Goal: Task Accomplishment & Management: Manage account settings

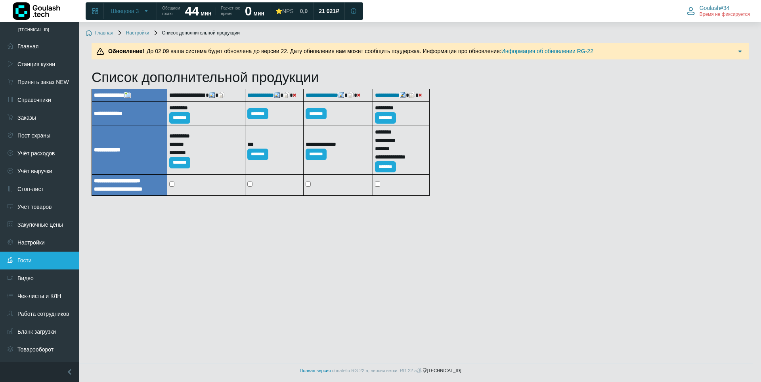
click at [22, 255] on link "Гости" at bounding box center [39, 261] width 79 height 18
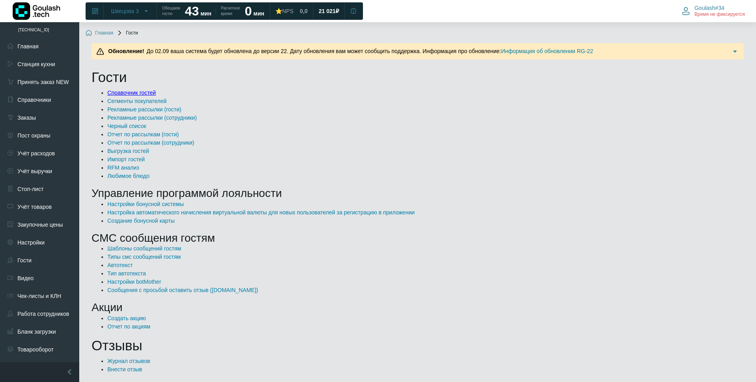
click at [119, 96] on link "Справочник гостей" at bounding box center [131, 93] width 48 height 6
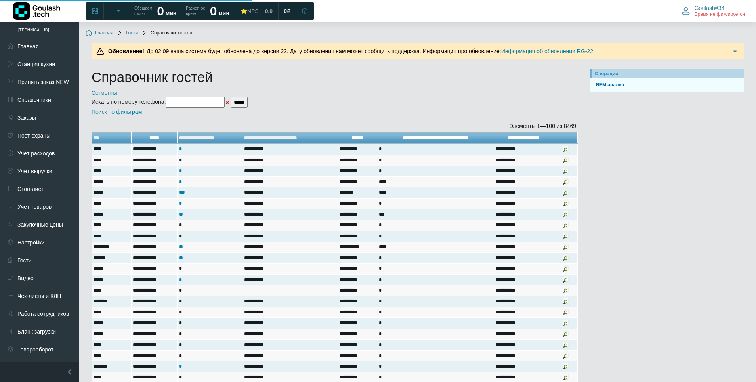
click at [196, 102] on input"] "text" at bounding box center [195, 102] width 59 height 11
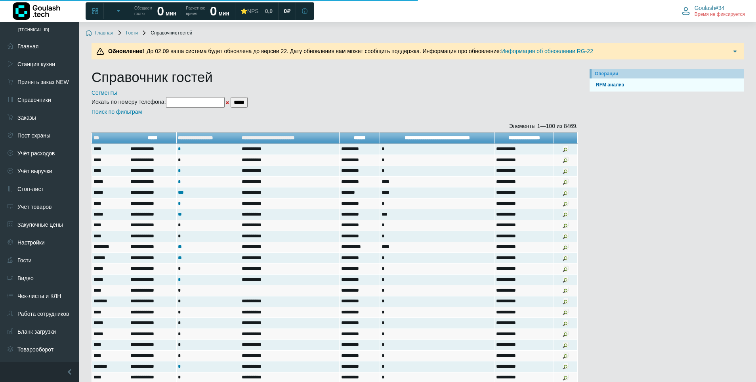
paste input"] "**********"
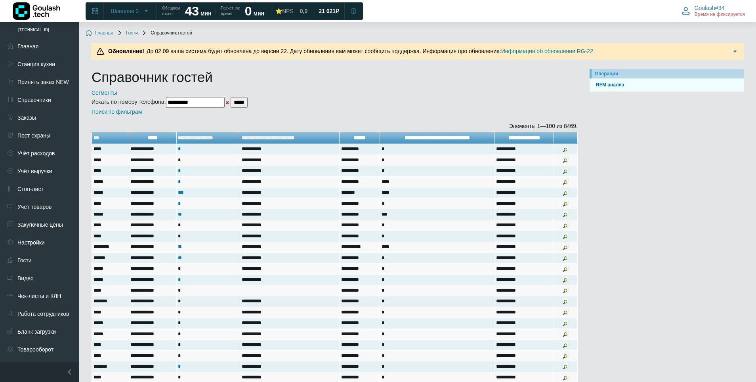
type input"] "**********"
click at [248, 101] on input "*****" at bounding box center [239, 102] width 17 height 11
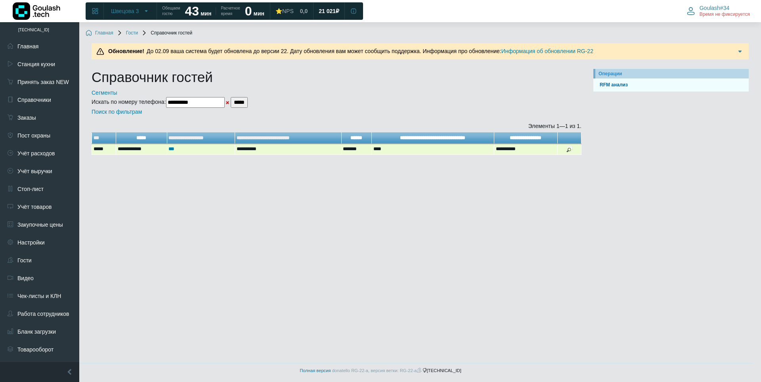
click at [569, 151] on img at bounding box center [569, 149] width 6 height 6
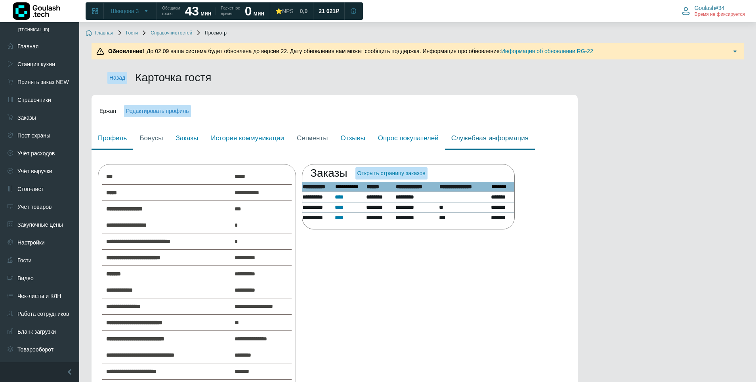
click at [494, 141] on link "Служебная информация" at bounding box center [490, 139] width 90 height 23
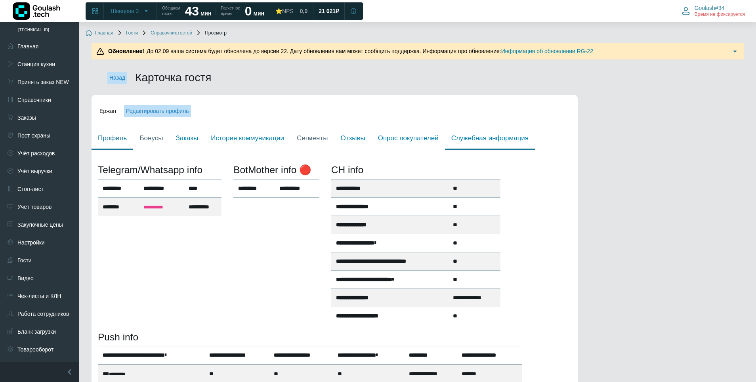
click at [104, 142] on link "Профиль" at bounding box center [113, 139] width 42 height 23
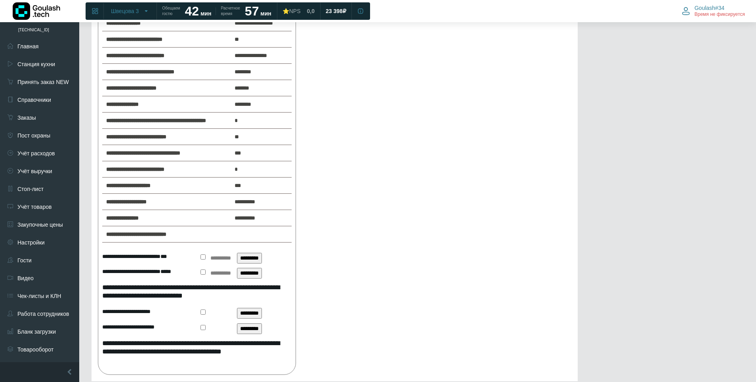
scroll to position [162, 0]
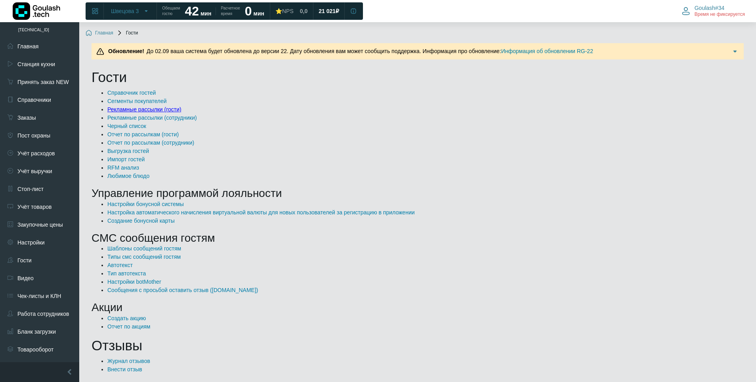
click at [160, 112] on link "Рекламные рассылки (гости)" at bounding box center [144, 109] width 74 height 6
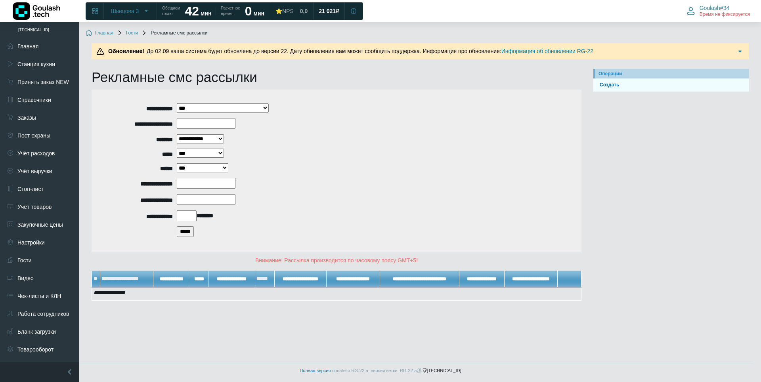
click at [182, 232] on input "*****" at bounding box center [185, 231] width 17 height 11
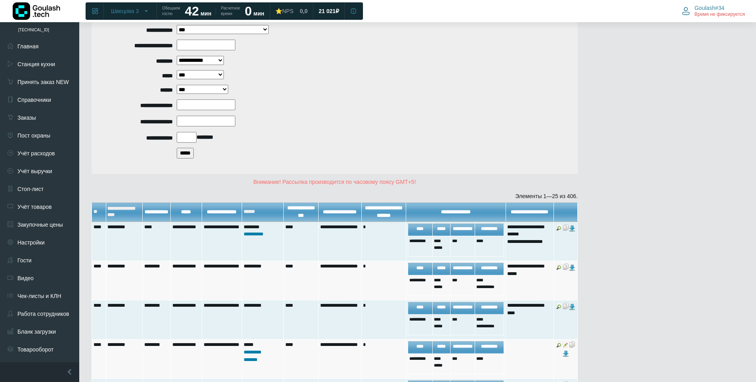
scroll to position [79, 0]
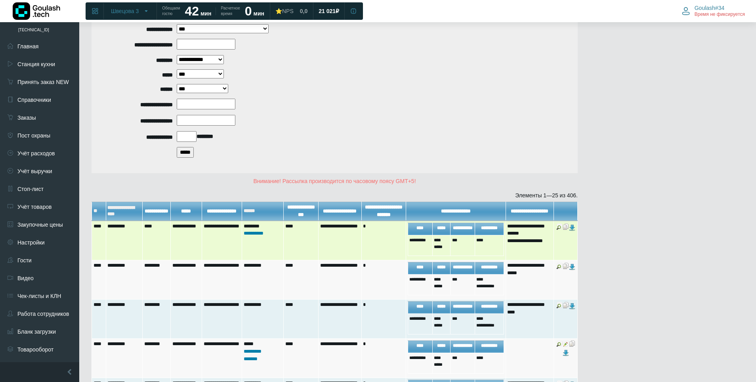
click at [574, 231] on img at bounding box center [572, 228] width 6 height 6
click at [558, 230] on img at bounding box center [560, 227] width 6 height 6
click at [559, 230] on img at bounding box center [560, 227] width 6 height 6
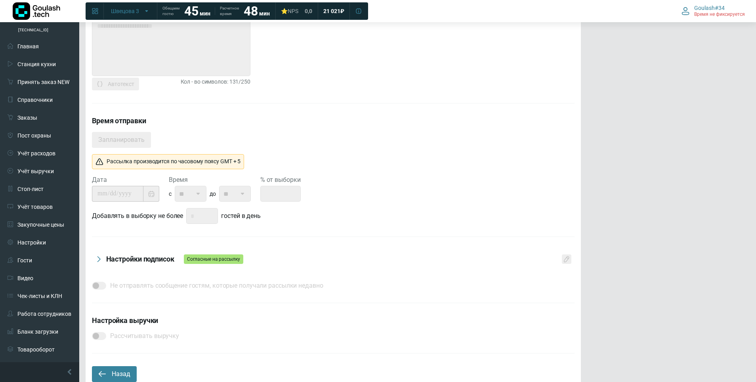
scroll to position [401, 0]
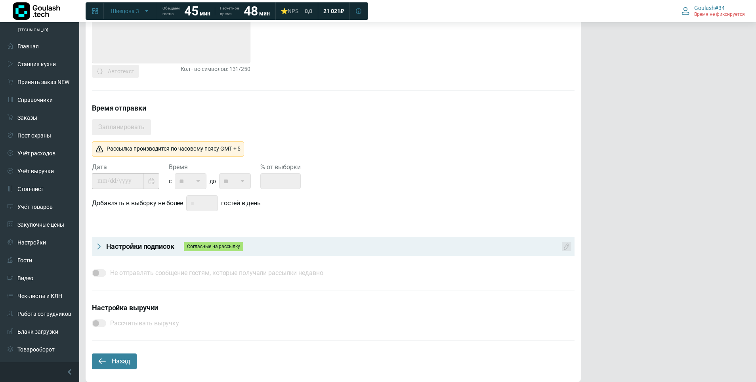
click at [220, 245] on div "Согласные на рассылку" at bounding box center [213, 247] width 59 height 10
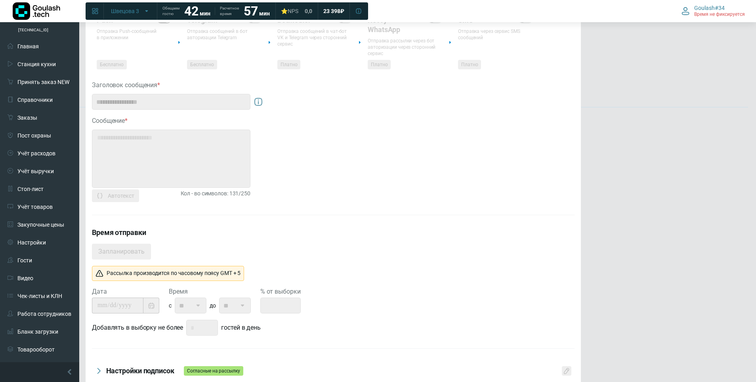
scroll to position [277, 0]
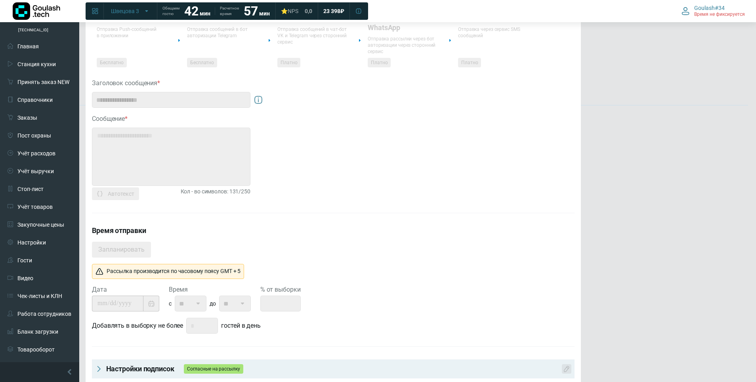
click at [211, 367] on div "Согласные на рассылку" at bounding box center [213, 369] width 59 height 10
click at [228, 370] on div "Согласные на рассылку" at bounding box center [213, 369] width 59 height 10
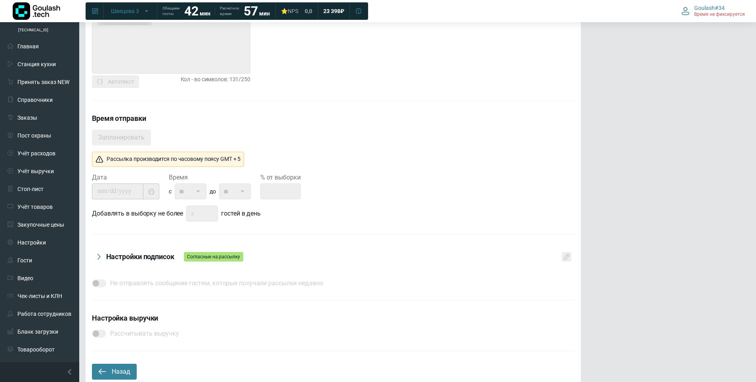
scroll to position [401, 0]
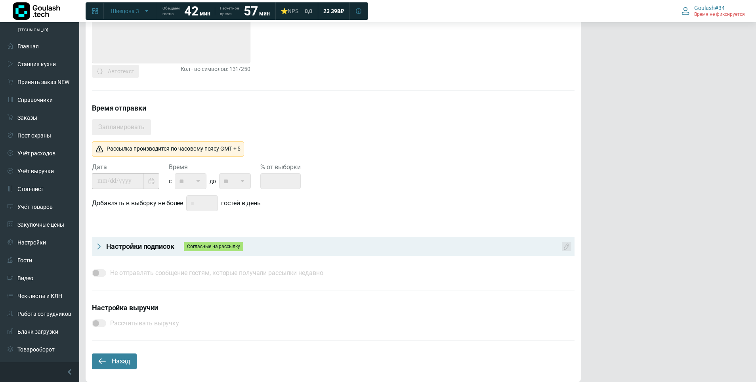
click at [229, 245] on div "Согласные на рассылку" at bounding box center [213, 247] width 59 height 10
